Goal: Ask a question

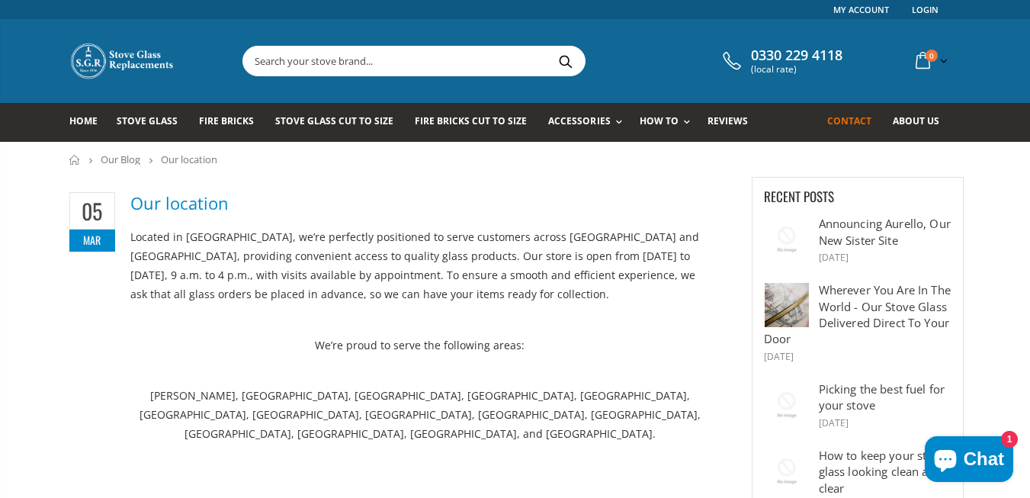
click at [844, 117] on span "Contact" at bounding box center [849, 120] width 44 height 13
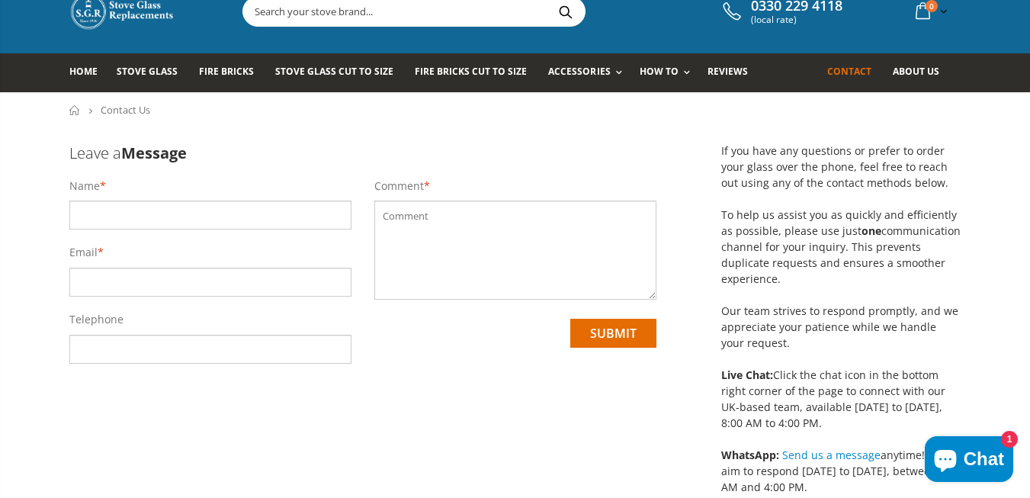
scroll to position [76, 0]
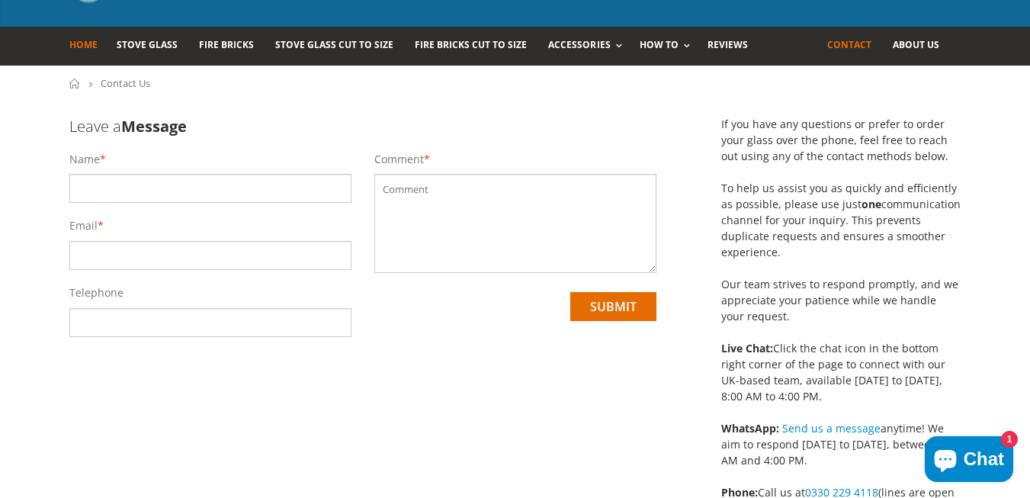
click at [76, 42] on span "Home" at bounding box center [83, 44] width 28 height 13
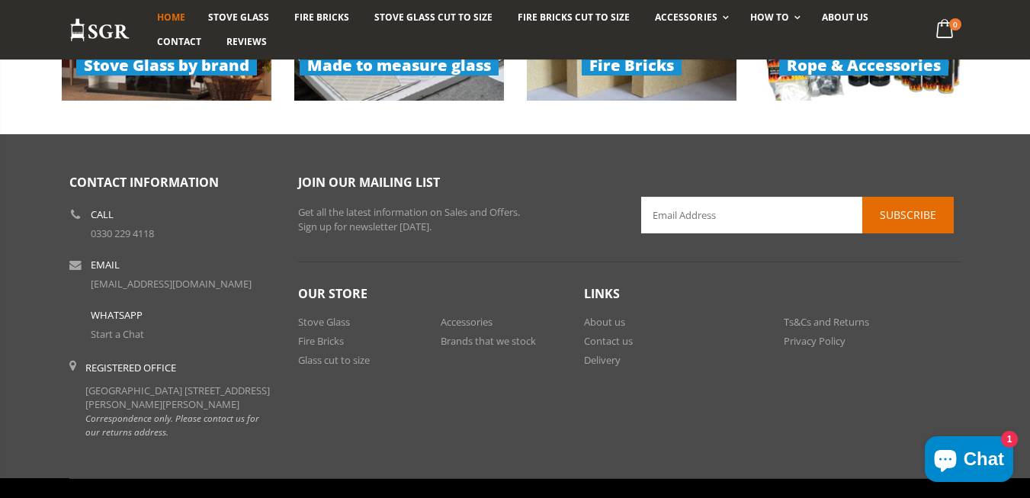
scroll to position [1296, 0]
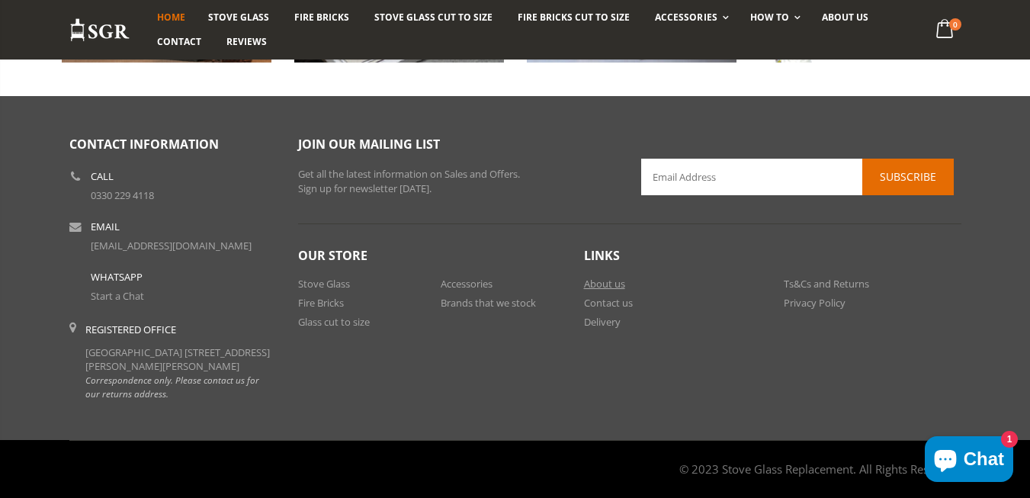
click at [600, 277] on link "About us" at bounding box center [604, 284] width 41 height 14
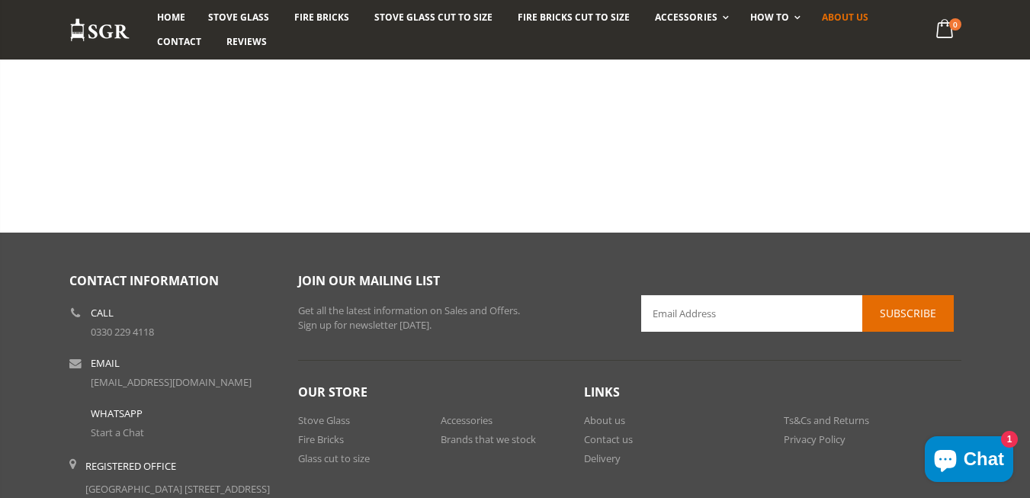
scroll to position [915, 0]
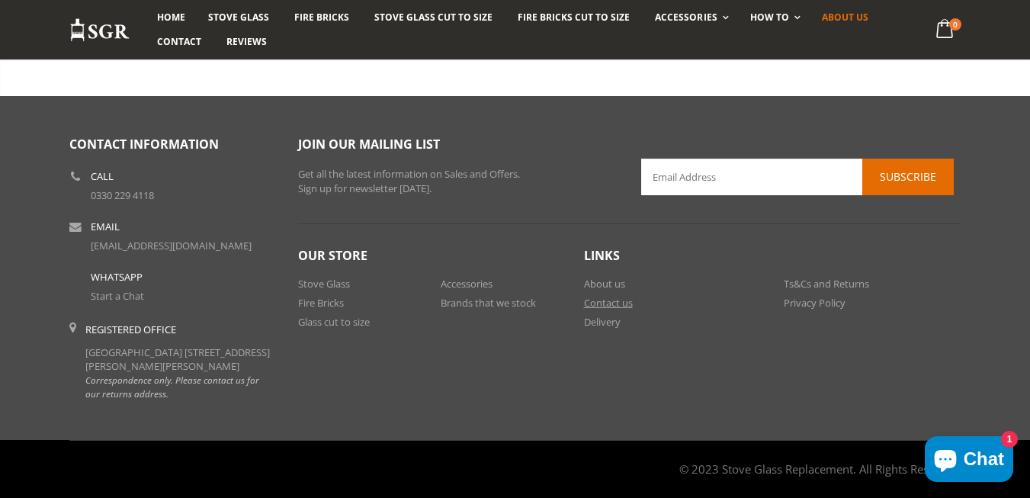
click at [605, 296] on link "Contact us" at bounding box center [608, 303] width 49 height 14
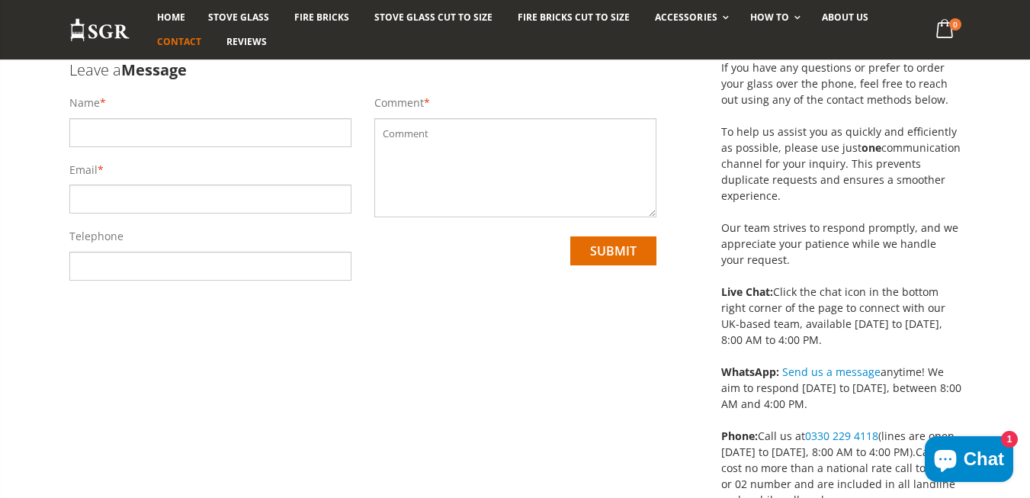
scroll to position [152, 0]
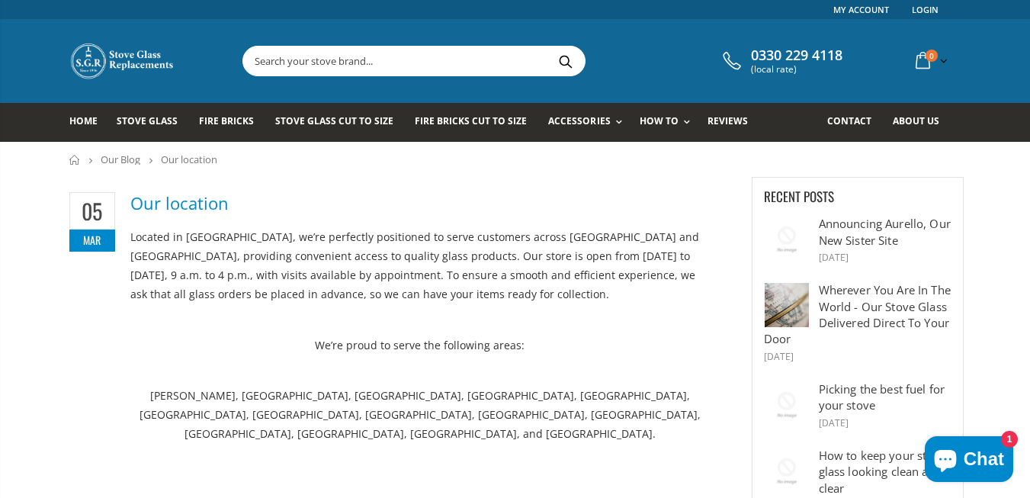
click at [975, 458] on span "Chat" at bounding box center [983, 458] width 40 height 23
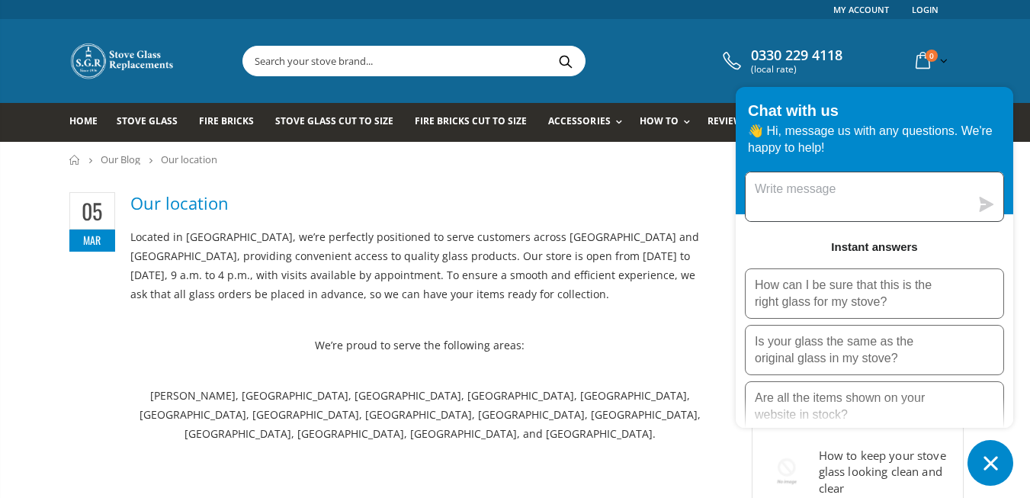
click at [764, 192] on textarea "Message us" at bounding box center [857, 196] width 224 height 49
click at [943, 191] on textarea "Hi, I can't seem to find where younare" at bounding box center [857, 196] width 224 height 49
click at [954, 191] on textarea "Hi, I can't seem to find where you are" at bounding box center [857, 196] width 224 height 49
type textarea "Hi, I can't seem to find where you are?"
click at [987, 200] on icon "submit" at bounding box center [986, 204] width 15 height 15
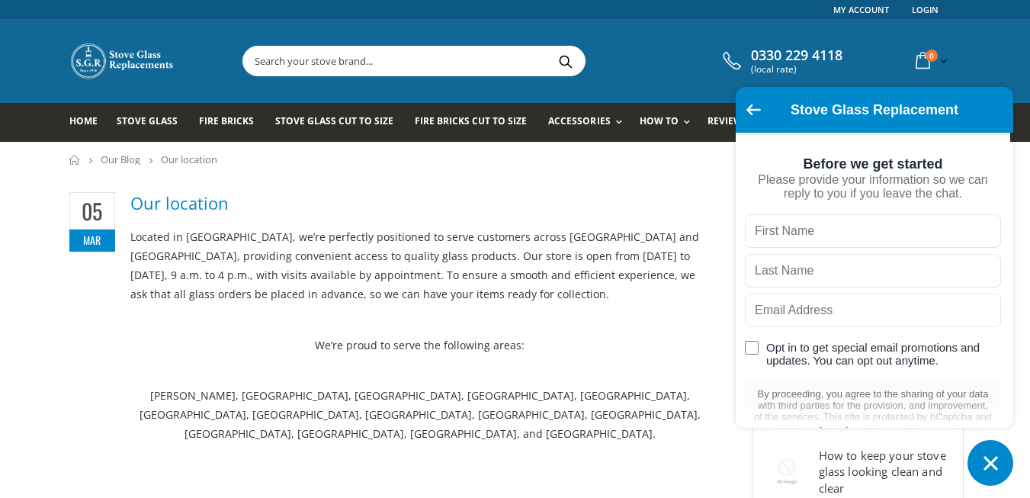
click at [760, 240] on input "text" at bounding box center [873, 231] width 256 height 34
click at [789, 228] on input "text" at bounding box center [873, 231] width 256 height 34
type input "[PERSON_NAME]"
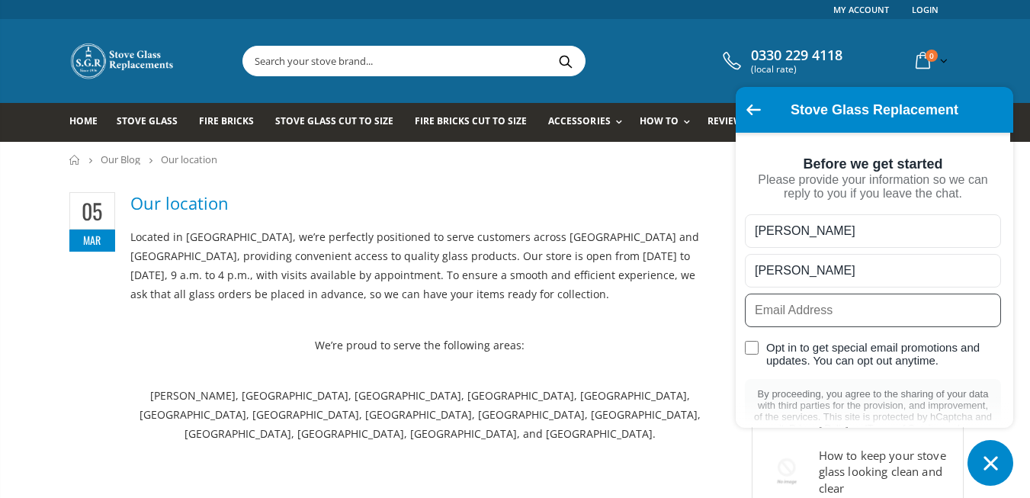
type input "[EMAIL_ADDRESS][DOMAIN_NAME]"
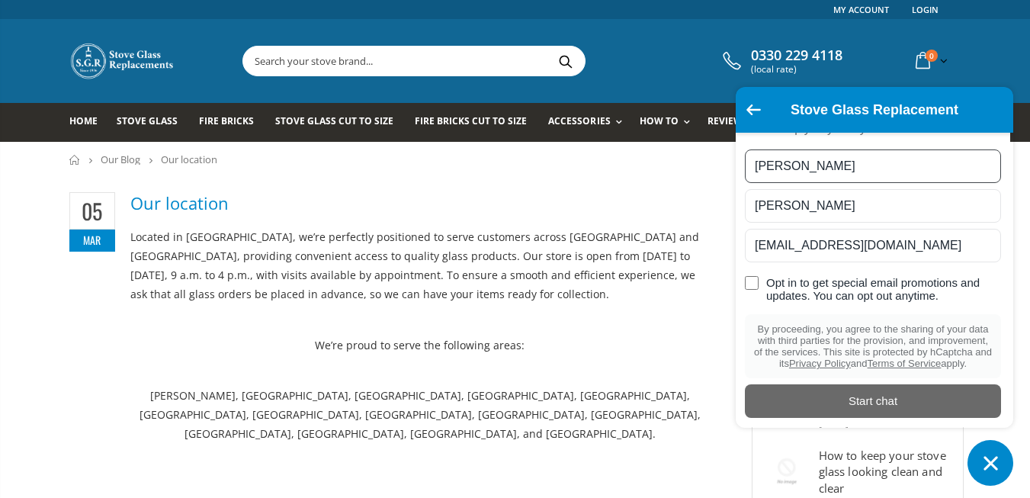
scroll to position [100, 0]
click at [857, 399] on div "Start chat" at bounding box center [873, 400] width 238 height 17
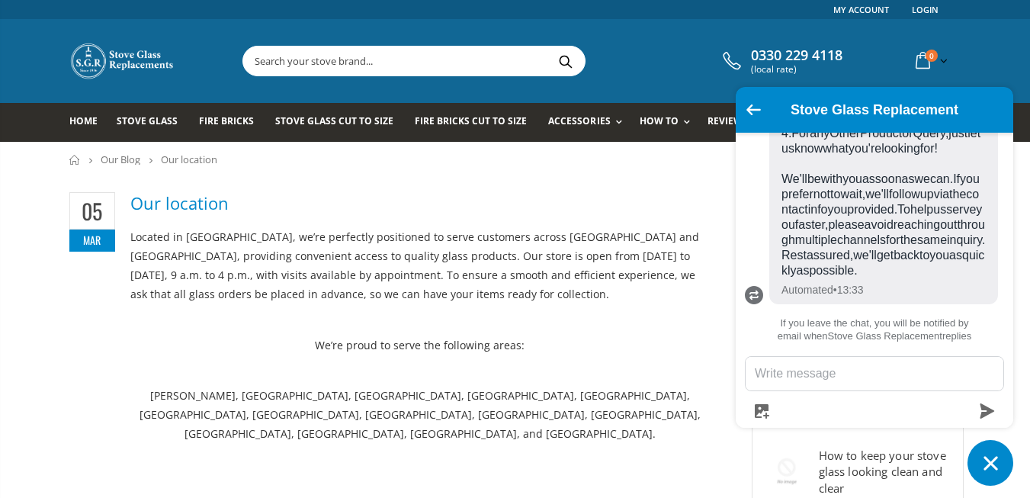
scroll to position [498, 0]
click at [763, 373] on textarea "Message us" at bounding box center [874, 374] width 258 height 34
type textarea "Where are you located, please?"
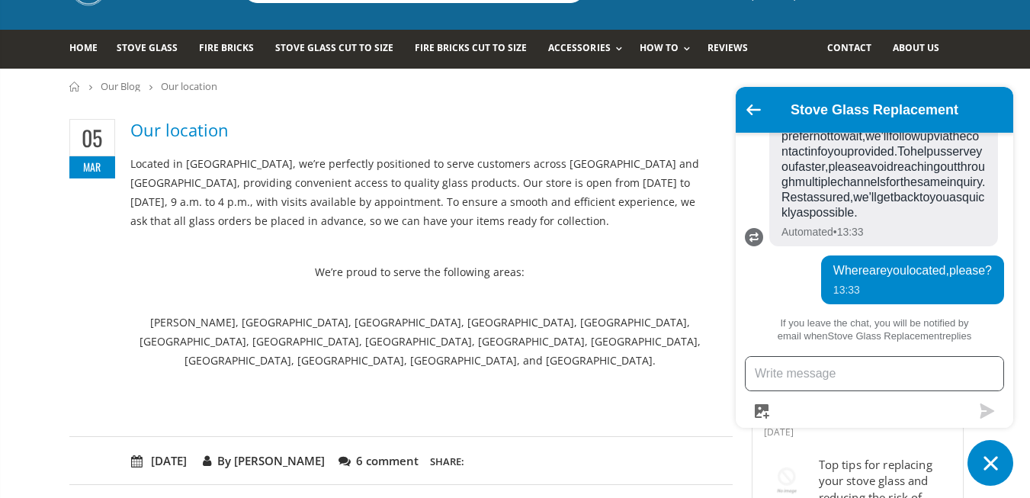
scroll to position [0, 0]
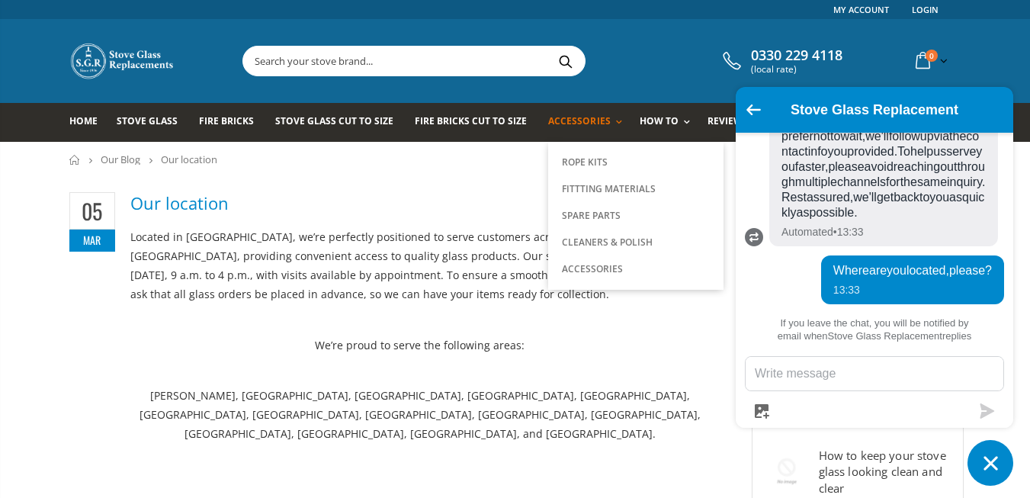
drag, startPoint x: 785, startPoint y: 100, endPoint x: 606, endPoint y: 107, distance: 179.3
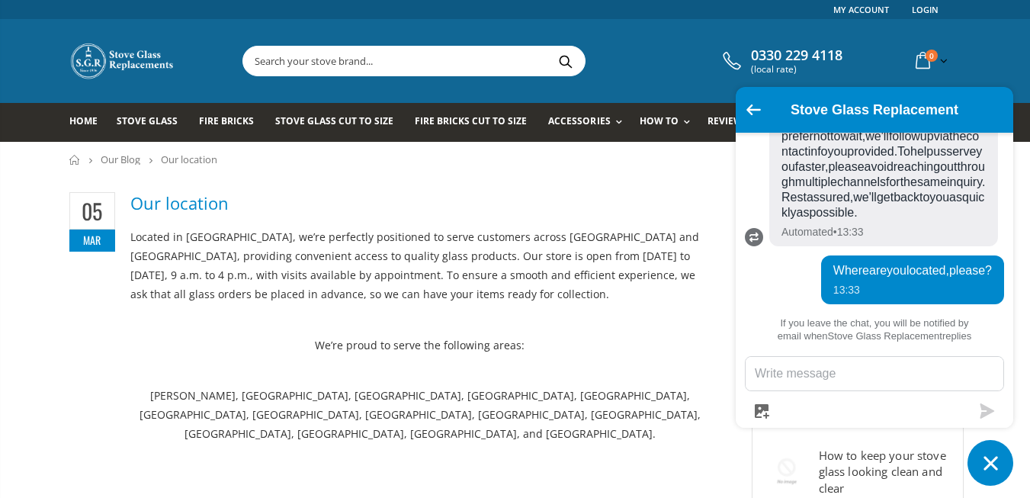
click at [751, 104] on icon "Go back to the main screen" at bounding box center [753, 109] width 14 height 11
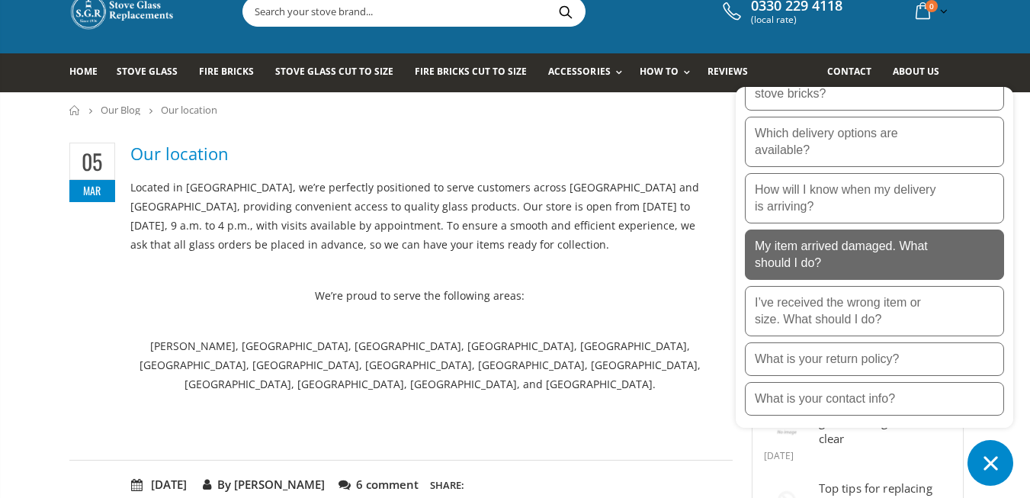
scroll to position [76, 0]
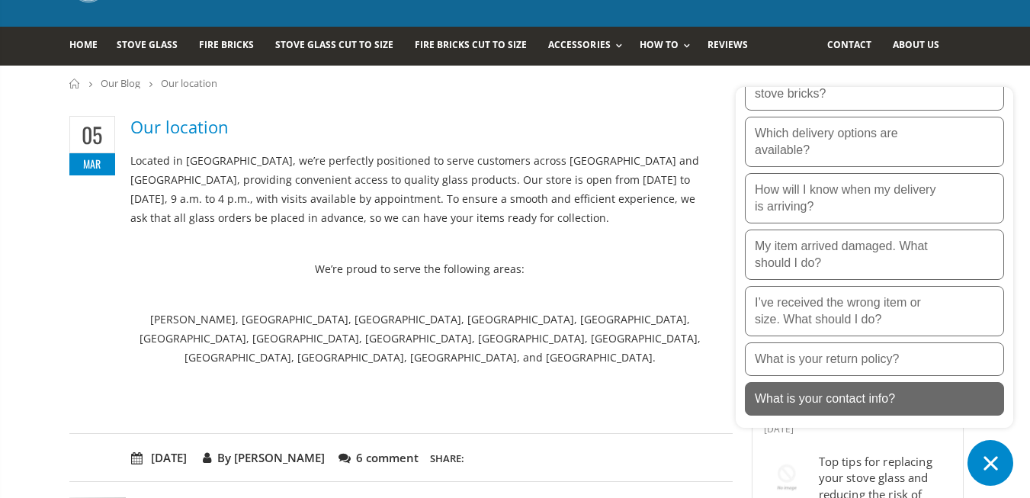
click at [859, 395] on p "What is your contact info?" at bounding box center [824, 398] width 140 height 17
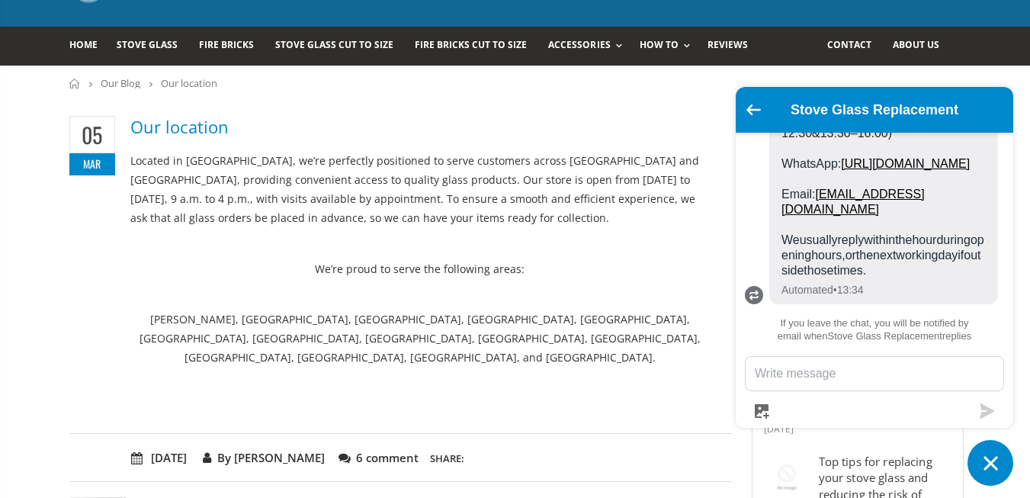
scroll to position [897, 0]
